Goal: Information Seeking & Learning: Learn about a topic

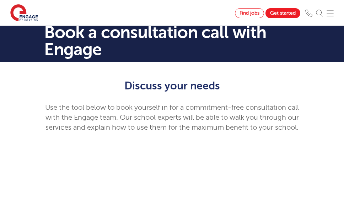
scroll to position [22, 0]
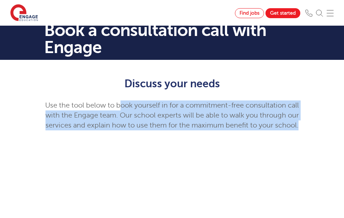
drag, startPoint x: 128, startPoint y: 105, endPoint x: 213, endPoint y: 134, distance: 89.8
click at [213, 130] on p "Use the tool below to book yourself in for a commitment-free consultation call …" at bounding box center [172, 115] width 256 height 30
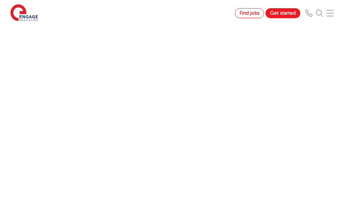
scroll to position [0, 0]
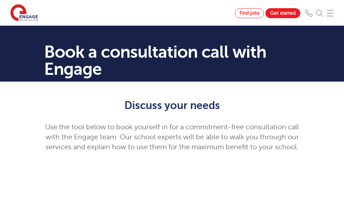
click at [328, 10] on img at bounding box center [330, 13] width 7 height 7
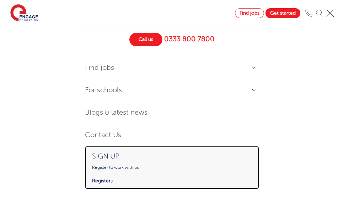
click at [103, 153] on h4 "Sign up" at bounding box center [173, 153] width 162 height 0
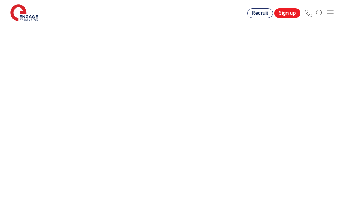
scroll to position [394, 0]
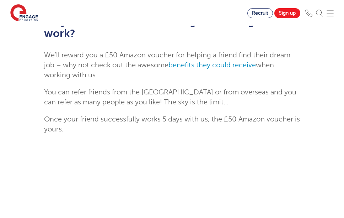
scroll to position [110, 0]
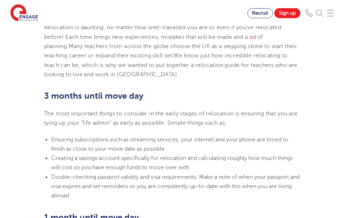
scroll to position [229, 0]
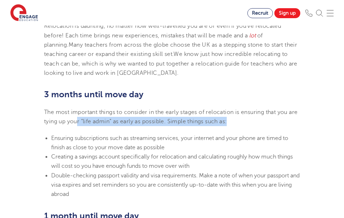
drag, startPoint x: 89, startPoint y: 122, endPoint x: 242, endPoint y: 128, distance: 153.1
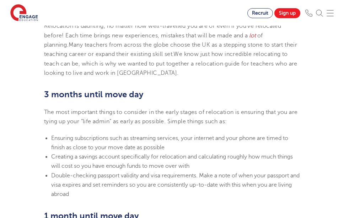
click at [191, 148] on li "Ensuring subscriptions such as streaming services, your internet and your phone…" at bounding box center [175, 142] width 249 height 19
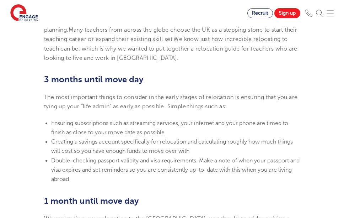
scroll to position [245, 0]
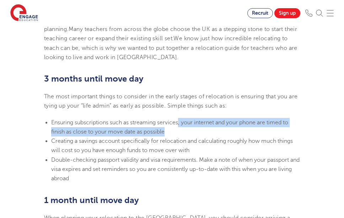
drag, startPoint x: 179, startPoint y: 118, endPoint x: 173, endPoint y: 133, distance: 16.8
click at [173, 133] on li "Ensuring subscriptions such as streaming services, your internet and your phone…" at bounding box center [175, 127] width 249 height 19
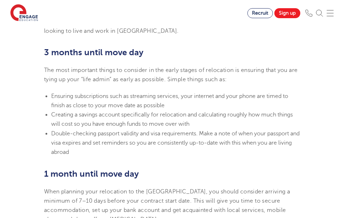
scroll to position [272, 0]
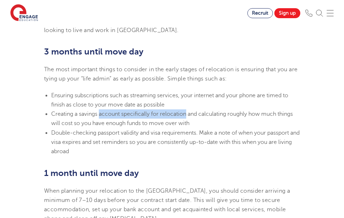
drag, startPoint x: 100, startPoint y: 114, endPoint x: 202, endPoint y: 121, distance: 102.8
click at [202, 121] on li "Creating a savings account specifically for relocation and calculating roughly …" at bounding box center [175, 118] width 249 height 19
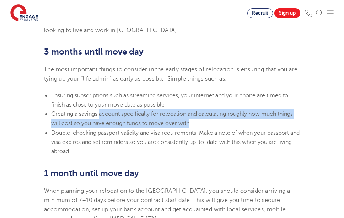
click at [193, 122] on li "Creating a savings account specifically for relocation and calculating roughly …" at bounding box center [175, 118] width 249 height 19
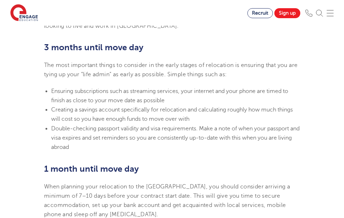
scroll to position [278, 0]
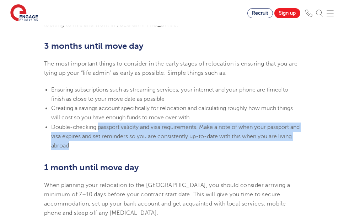
drag, startPoint x: 97, startPoint y: 127, endPoint x: 114, endPoint y: 142, distance: 21.7
click at [114, 142] on li "Double-checking passport validity and visa requirements. Make a note of when yo…" at bounding box center [175, 136] width 249 height 28
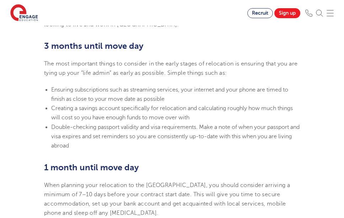
click at [108, 146] on li "Double-checking passport validity and visa requirements. Make a note of when yo…" at bounding box center [175, 136] width 249 height 28
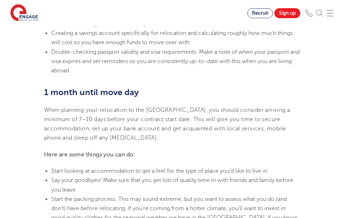
scroll to position [362, 0]
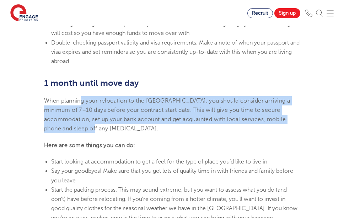
drag, startPoint x: 81, startPoint y: 100, endPoint x: 263, endPoint y: 126, distance: 183.7
click at [263, 126] on p "When planning your relocation to the UK, you should consider arriving a minimum…" at bounding box center [172, 114] width 256 height 37
click at [206, 133] on p "When planning your relocation to the UK, you should consider arriving a minimum…" at bounding box center [172, 114] width 256 height 37
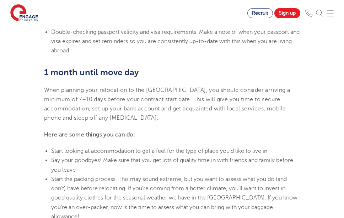
scroll to position [378, 0]
